Goal: Find specific page/section: Find specific page/section

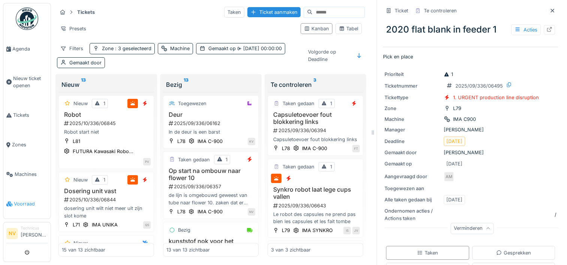
click at [31, 200] on span "Voorraad" at bounding box center [31, 203] width 34 height 7
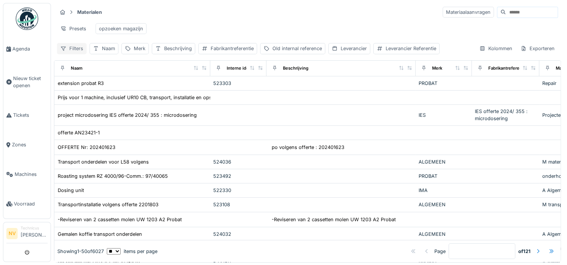
click at [73, 54] on div "Filters" at bounding box center [72, 48] width 30 height 11
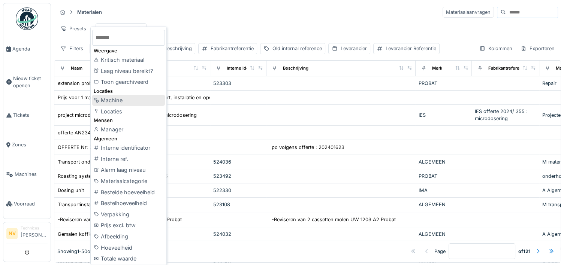
click at [115, 97] on div "Machine" at bounding box center [128, 100] width 73 height 11
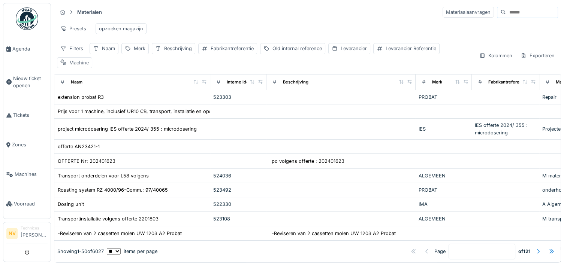
click at [75, 66] on div "Machine" at bounding box center [78, 62] width 19 height 7
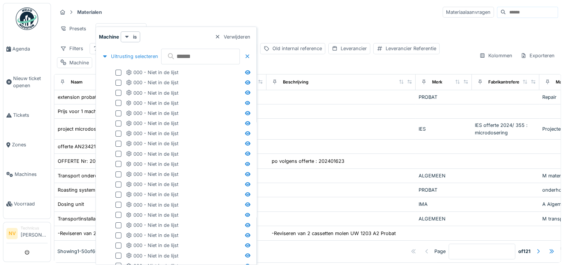
click at [191, 55] on input "text" at bounding box center [200, 57] width 79 height 16
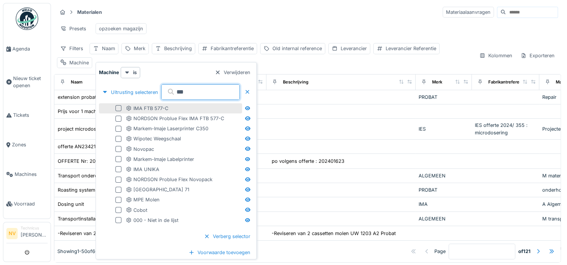
type input "***"
click at [117, 108] on div at bounding box center [118, 108] width 6 height 6
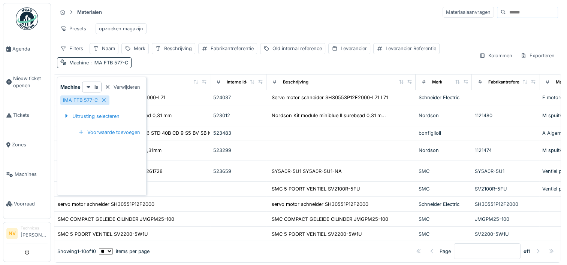
click at [160, 64] on div "Filters Naam Merk Beschrijving Fabrikantreferentie Old internal reference Lever…" at bounding box center [265, 55] width 416 height 25
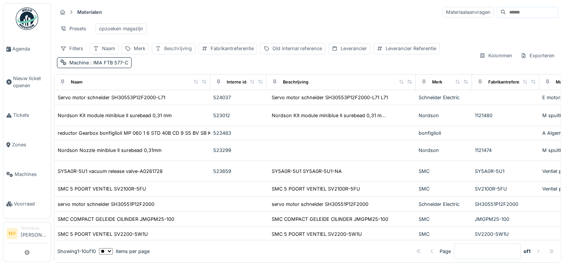
click at [177, 52] on div "Beschrijving" at bounding box center [178, 48] width 28 height 7
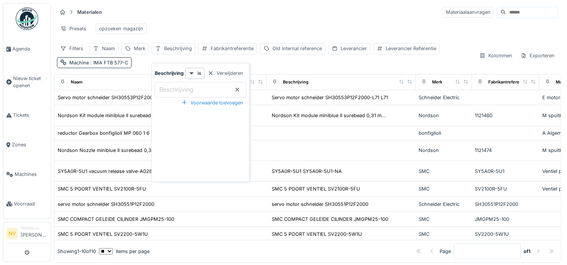
click at [179, 95] on input "Beschrijving" at bounding box center [200, 90] width 91 height 16
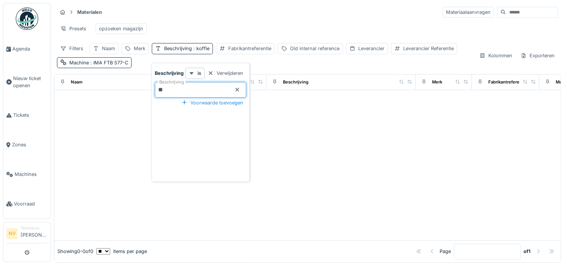
type input "*"
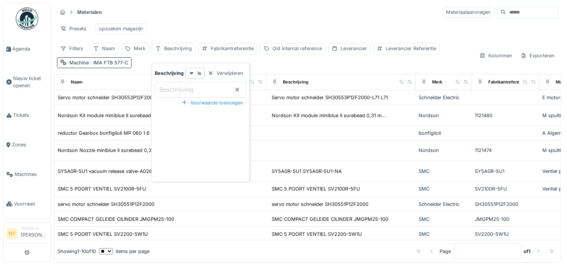
click at [269, 66] on div "Filters Naam Merk Beschrijving Fabrikantreferentie Old internal reference Lever…" at bounding box center [265, 55] width 416 height 25
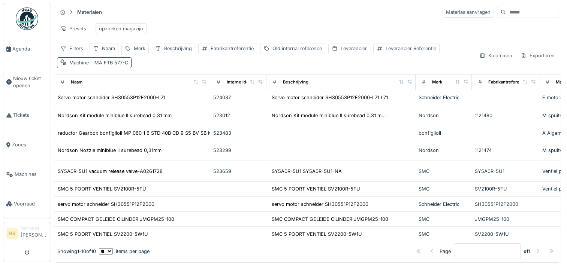
click at [121, 66] on span ": IMA FTB 577-C" at bounding box center [108, 63] width 39 height 6
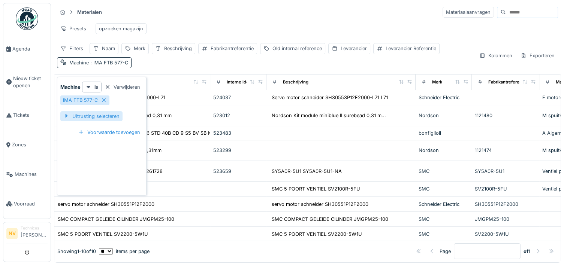
click at [67, 117] on div at bounding box center [66, 116] width 6 height 7
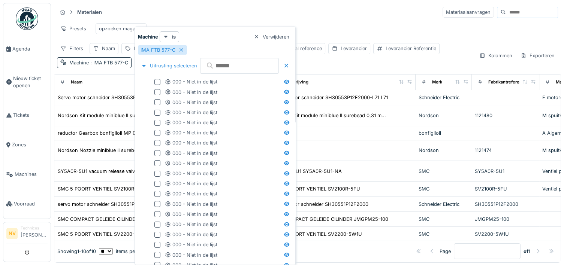
click at [226, 64] on input "text" at bounding box center [239, 66] width 79 height 16
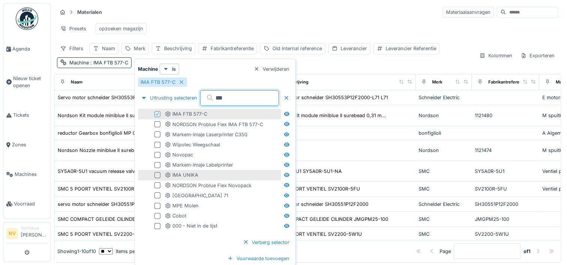
type input "***"
click at [159, 174] on div at bounding box center [157, 175] width 6 height 6
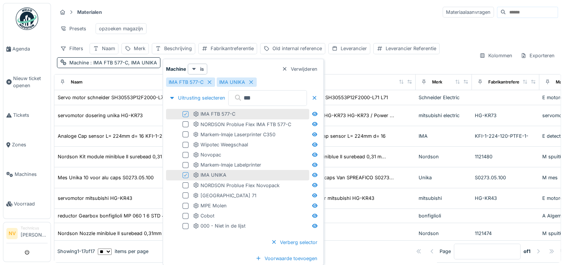
click at [186, 114] on icon at bounding box center [185, 114] width 3 height 3
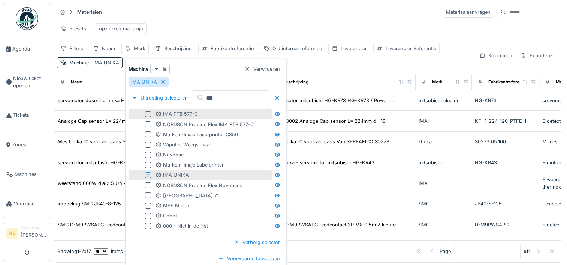
click at [340, 68] on div "Filters Naam Merk Beschrijving Fabrikantreferentie Old internal reference Lever…" at bounding box center [265, 55] width 416 height 25
